Goal: Obtain resource: Obtain resource

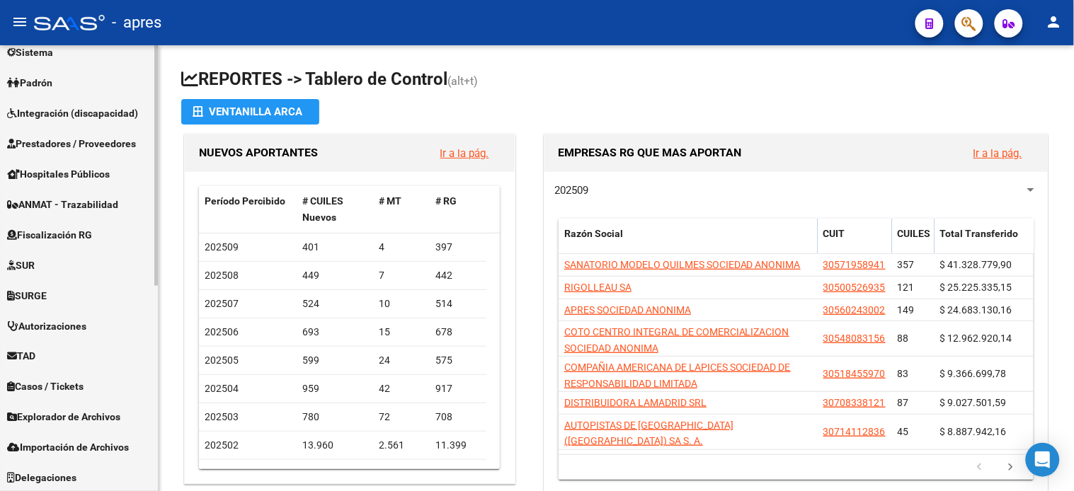
scroll to position [380, 0]
click at [57, 222] on link "Fiscalización RG" at bounding box center [79, 234] width 158 height 30
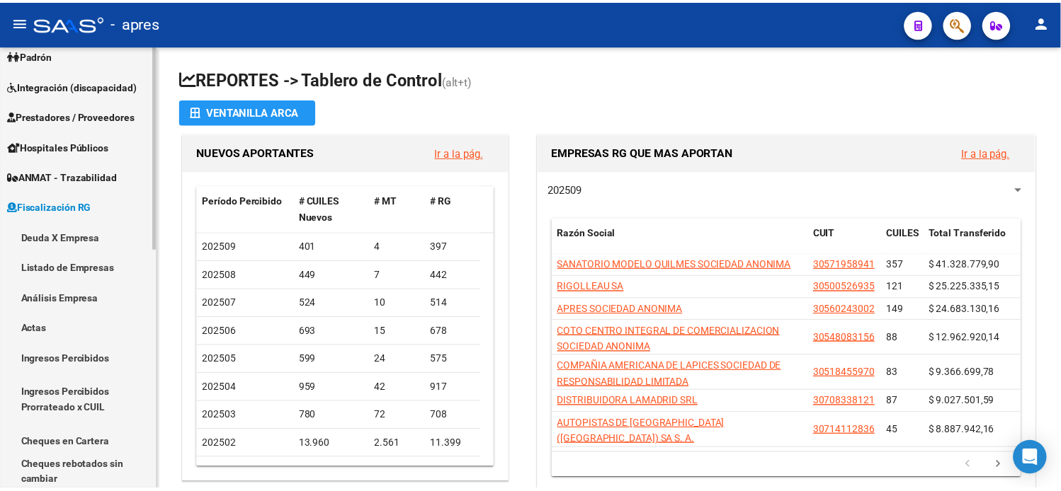
scroll to position [168, 0]
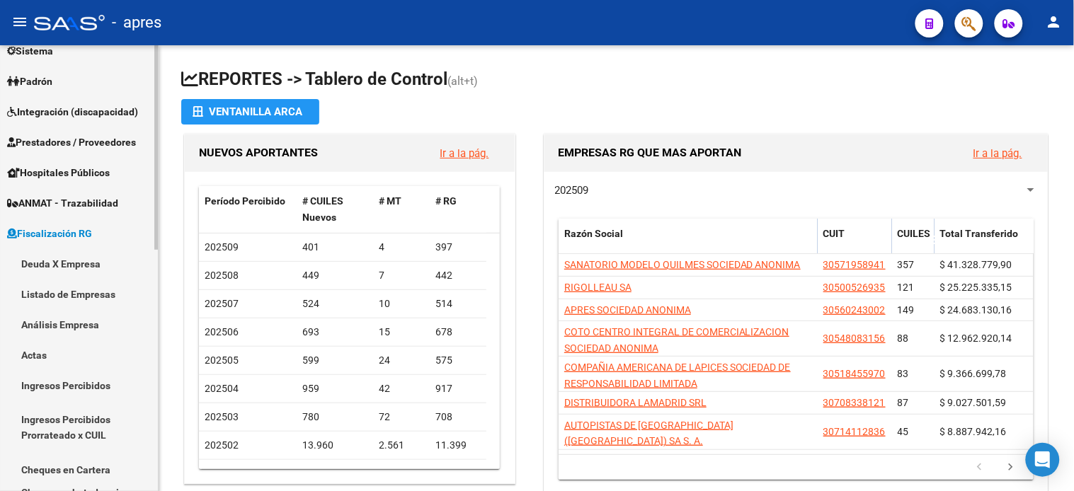
click at [68, 265] on link "Deuda X Empresa" at bounding box center [79, 264] width 158 height 30
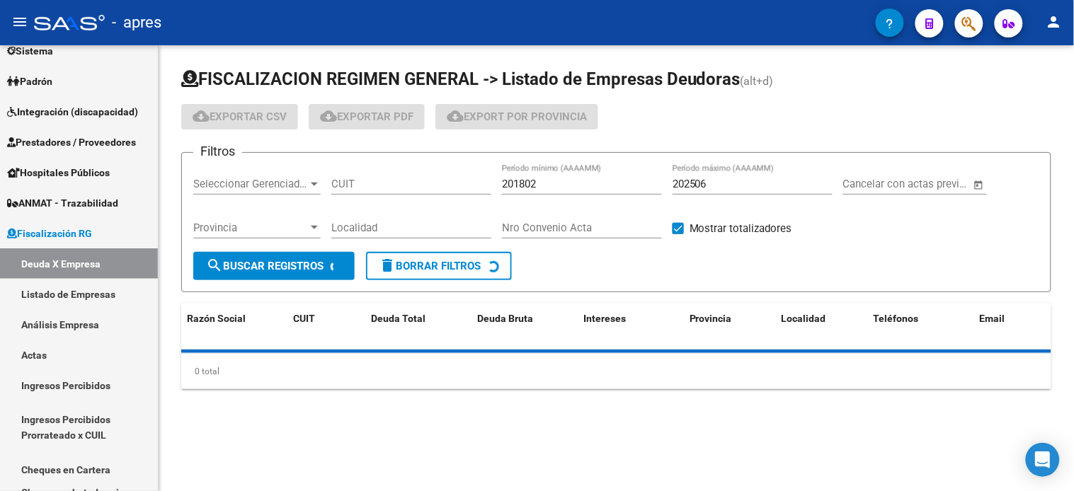
click at [387, 186] on input "CUIT" at bounding box center [411, 184] width 160 height 13
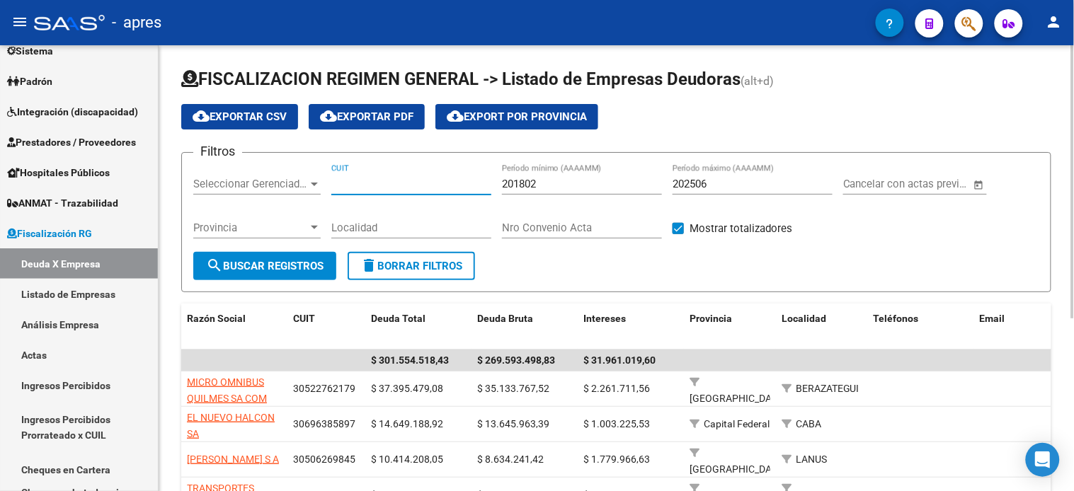
paste input "30-65914207-0"
type input "30-65914207-0"
click at [266, 270] on span "search Buscar Registros" at bounding box center [265, 266] width 118 height 13
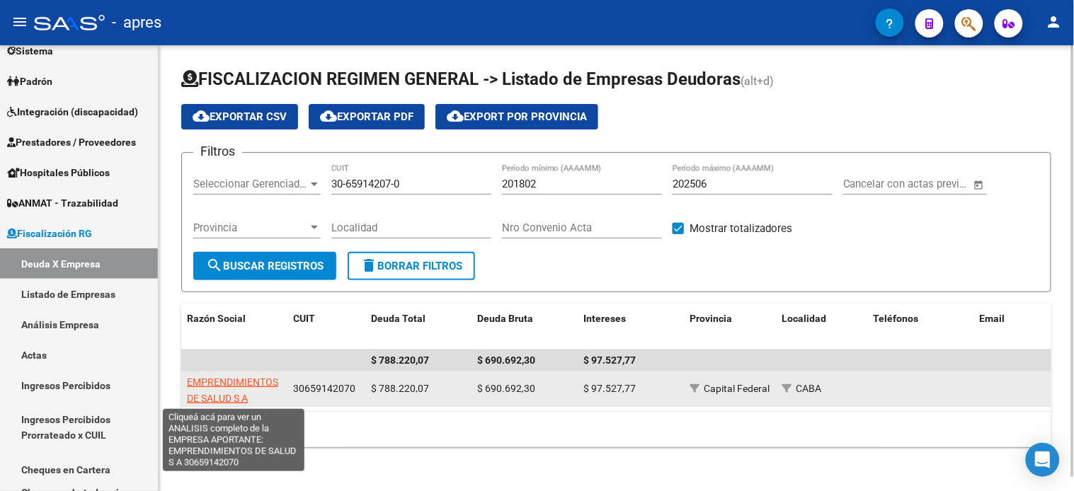
click at [236, 381] on span "EMPRENDIMIENTOS DE SALUD S A" at bounding box center [232, 391] width 91 height 28
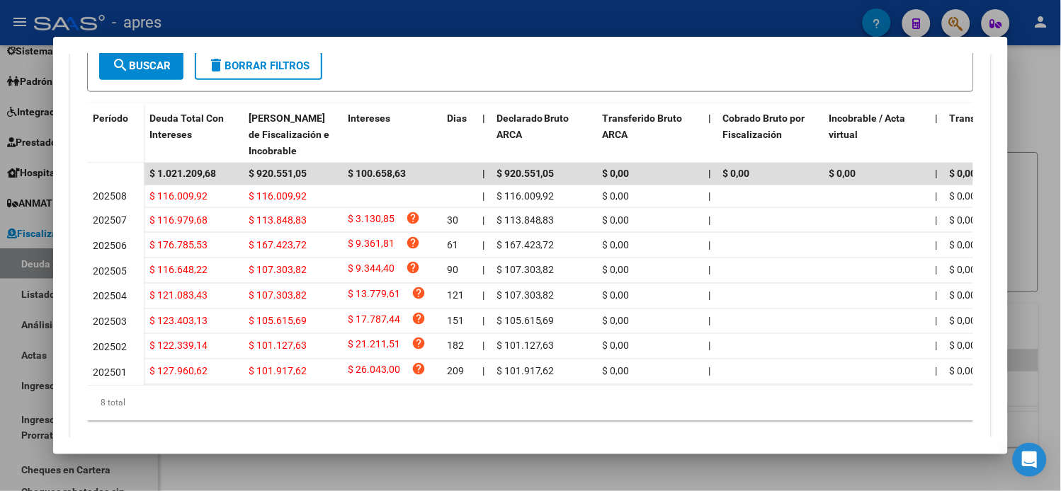
scroll to position [393, 0]
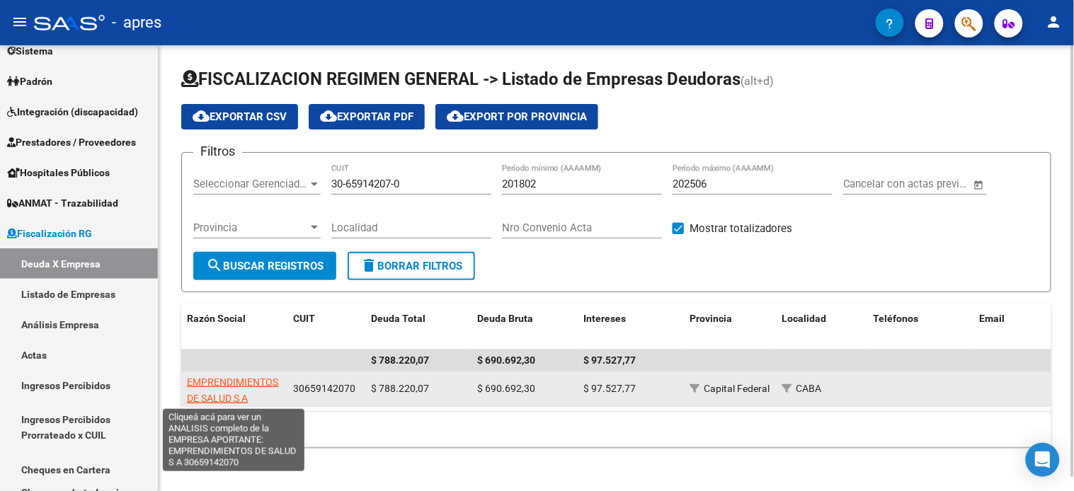
click at [244, 380] on span "EMPRENDIMIENTOS DE SALUD S A" at bounding box center [232, 391] width 91 height 28
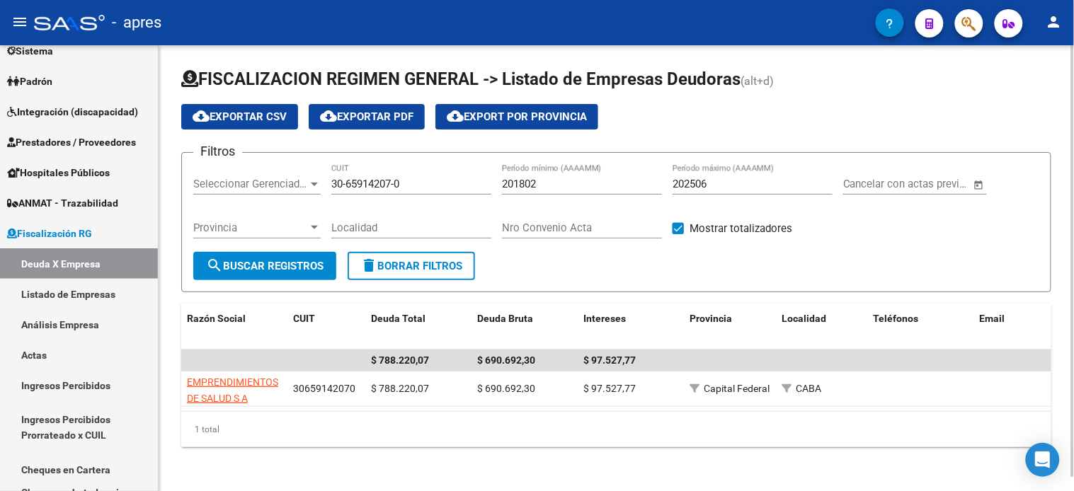
click at [722, 184] on input "202506" at bounding box center [753, 184] width 160 height 13
type input "202508"
click at [309, 261] on span "search Buscar Registros" at bounding box center [265, 266] width 118 height 13
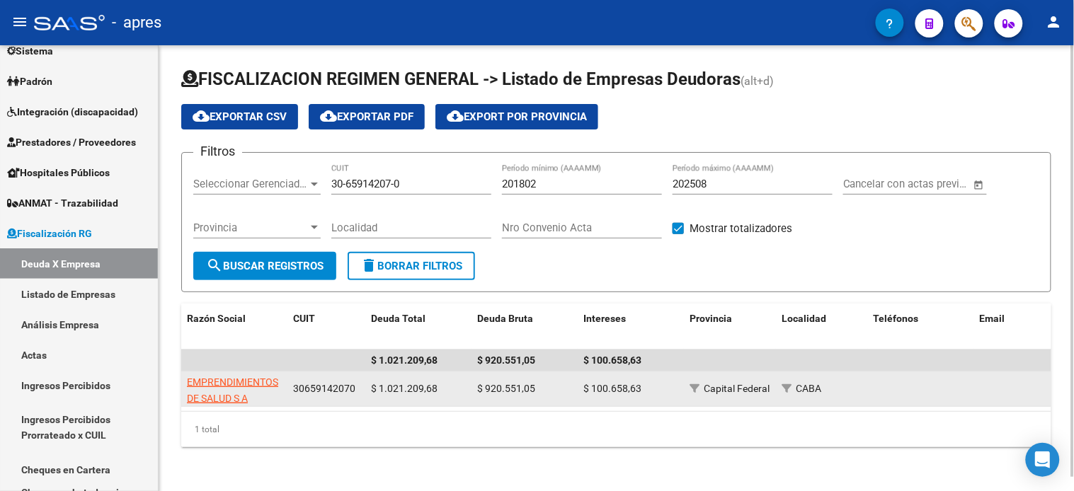
click at [211, 387] on span "EMPRENDIMIENTOS DE SALUD S A" at bounding box center [232, 391] width 91 height 28
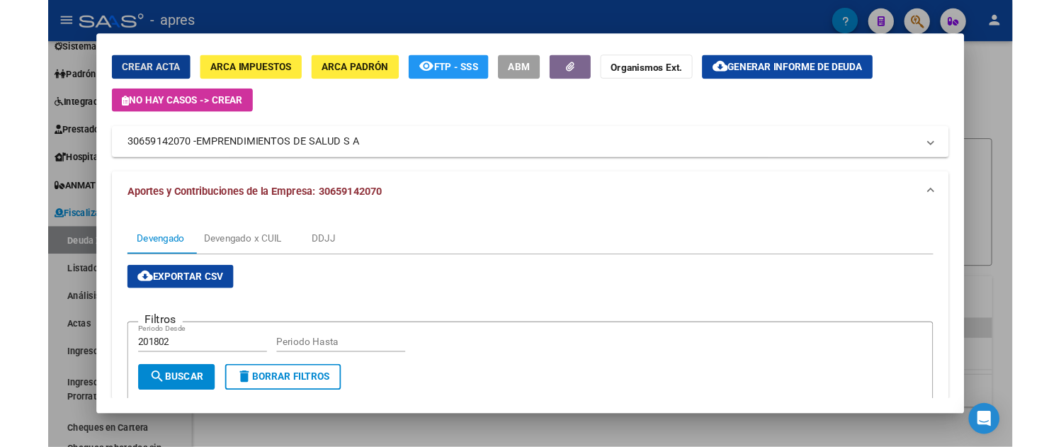
scroll to position [0, 0]
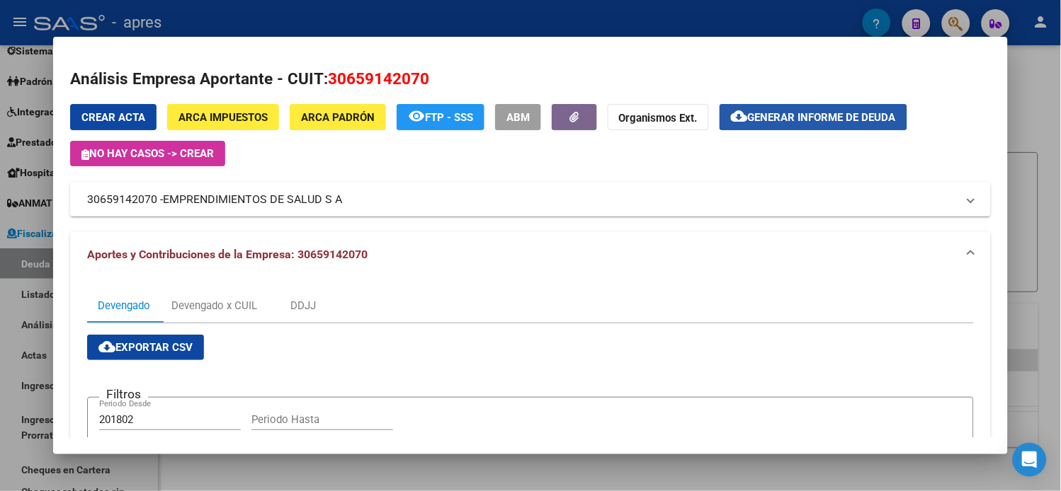
click at [777, 120] on span "Generar informe de deuda" at bounding box center [822, 117] width 148 height 13
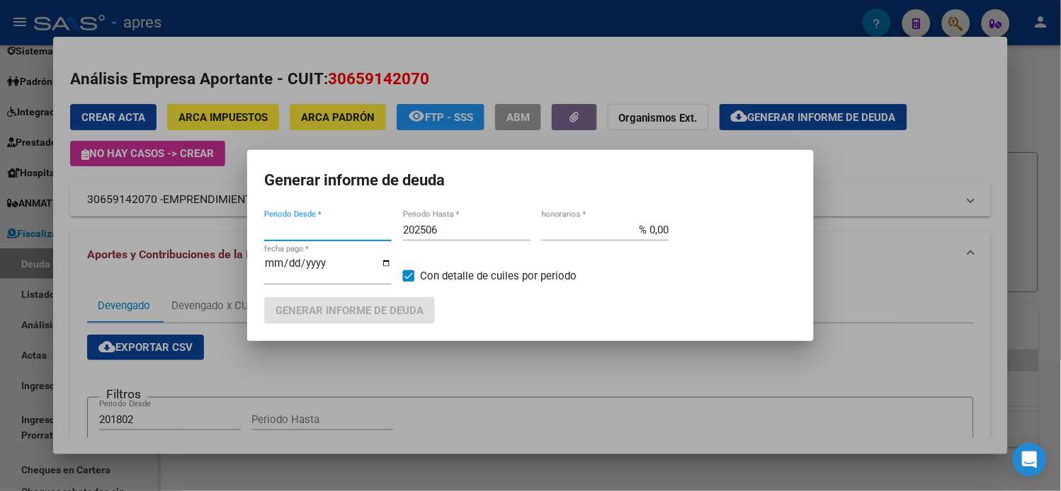
type input "201802"
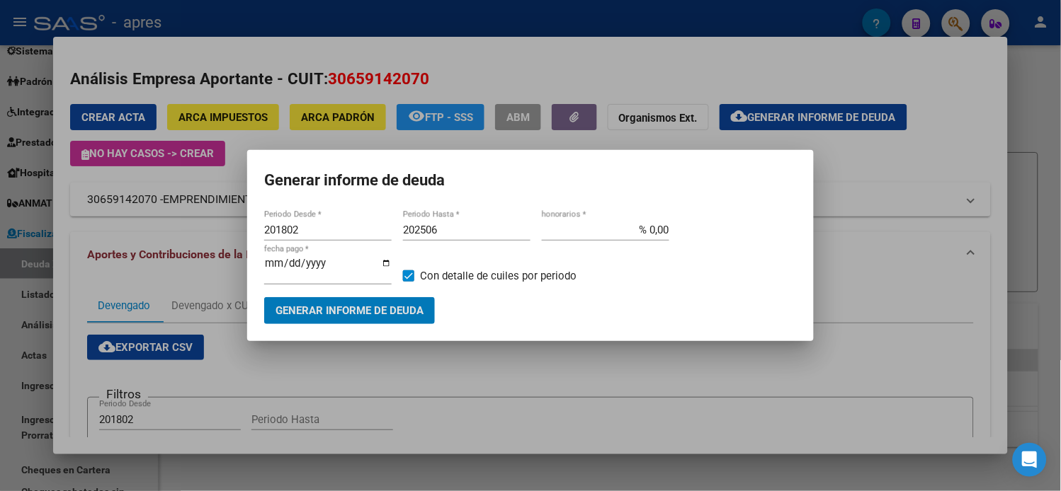
click at [446, 236] on input "202506" at bounding box center [466, 230] width 127 height 13
type input "202508"
click at [387, 317] on button "Generar informe de deuda" at bounding box center [349, 310] width 171 height 26
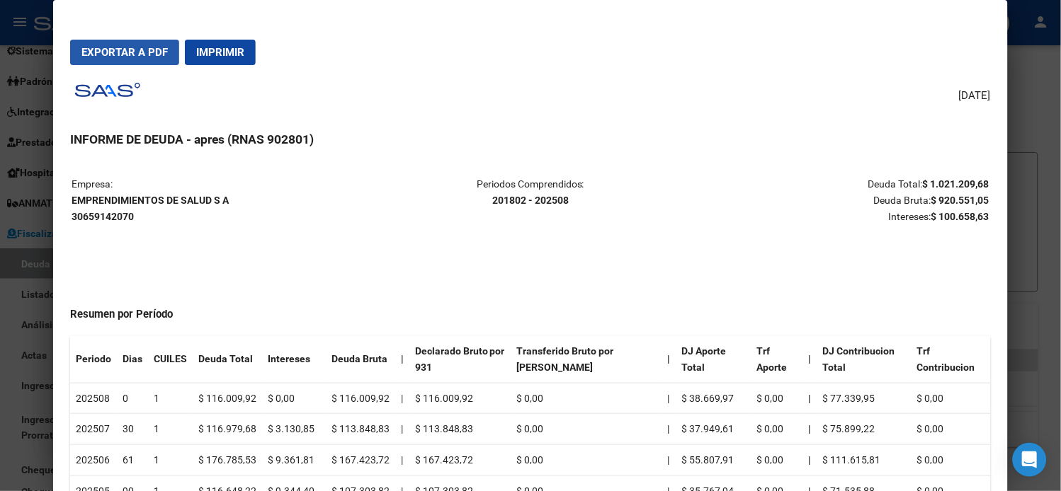
click at [115, 47] on span "Exportar a PDF" at bounding box center [124, 52] width 86 height 13
